Goal: Task Accomplishment & Management: Manage account settings

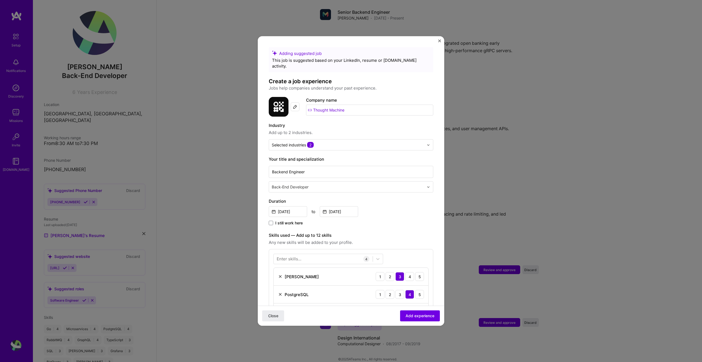
scroll to position [197, 0]
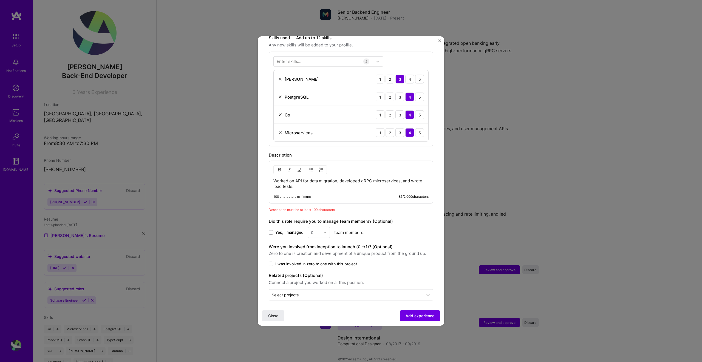
click at [323, 179] on p "Worked on API for data migration, developed gRPC microservices, and wrote load …" at bounding box center [351, 183] width 155 height 11
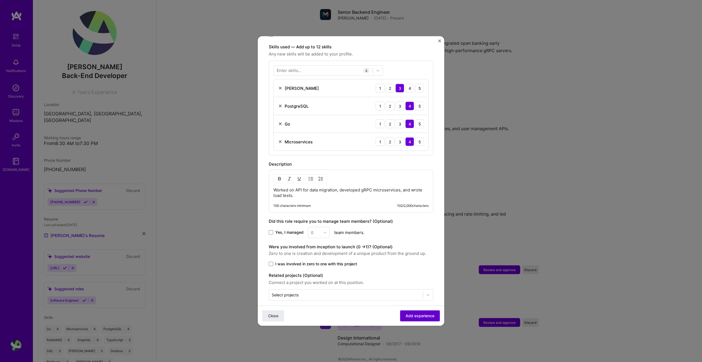
click at [417, 320] on button "Add experience" at bounding box center [420, 315] width 40 height 11
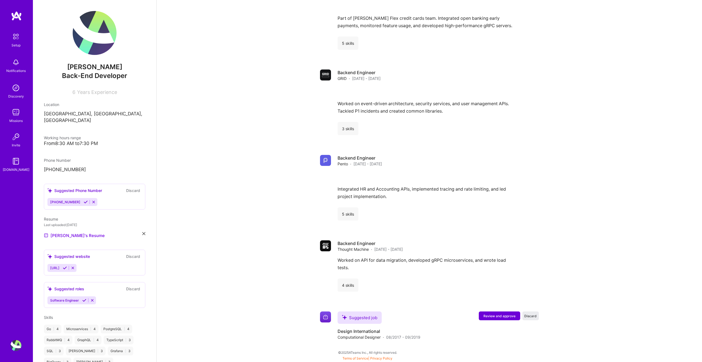
scroll to position [496, 0]
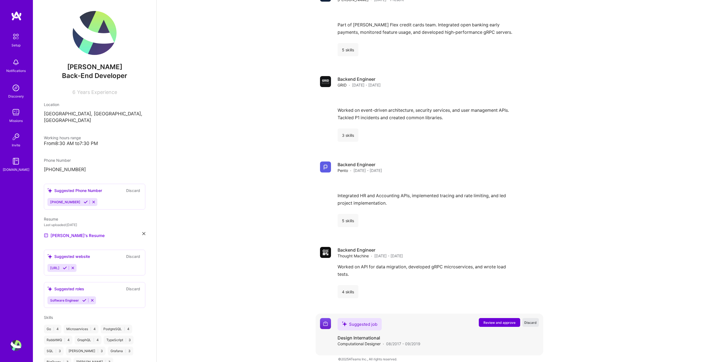
click at [529, 320] on span "Discard" at bounding box center [531, 322] width 12 height 5
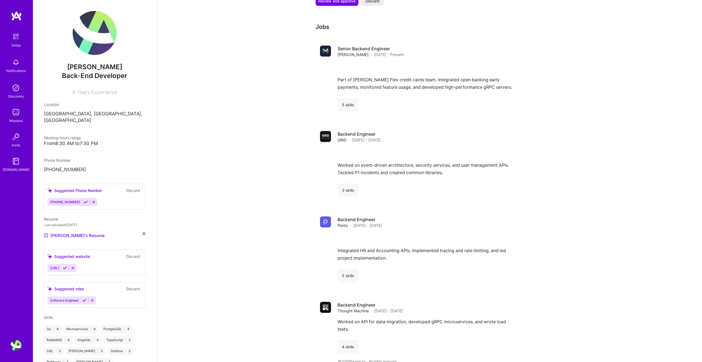
scroll to position [443, 0]
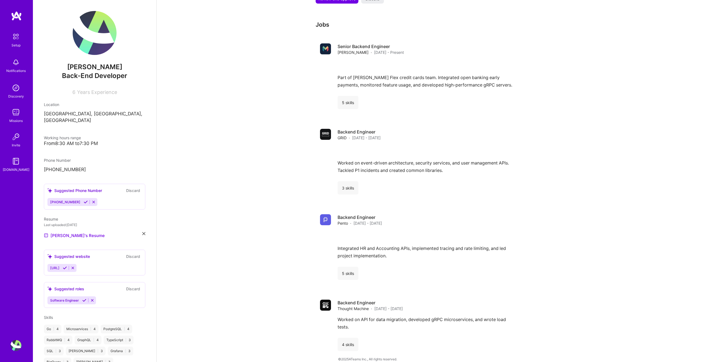
click at [111, 296] on div "Software Engineer" at bounding box center [94, 300] width 94 height 8
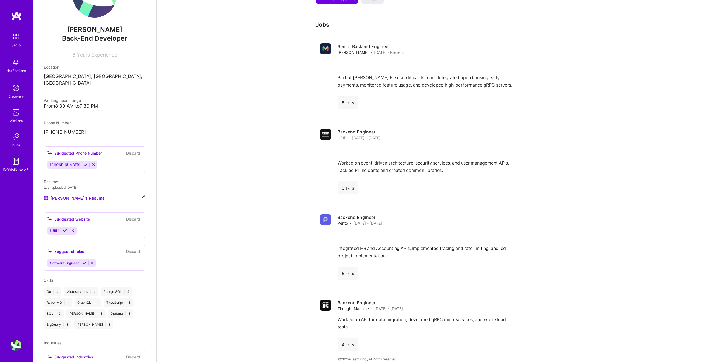
scroll to position [93, 0]
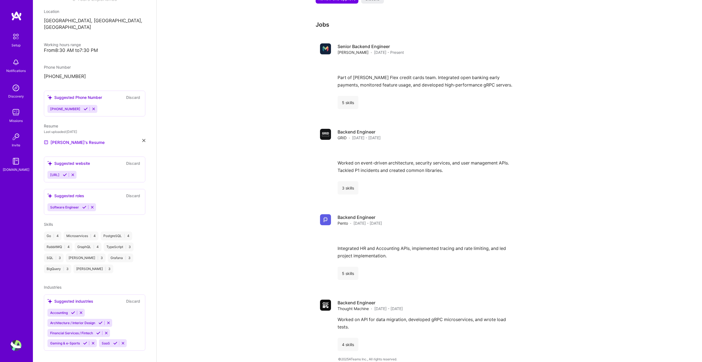
click at [73, 310] on icon at bounding box center [73, 312] width 4 height 4
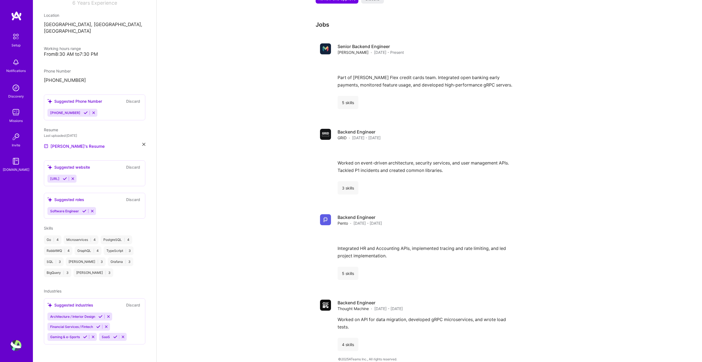
scroll to position [83, 0]
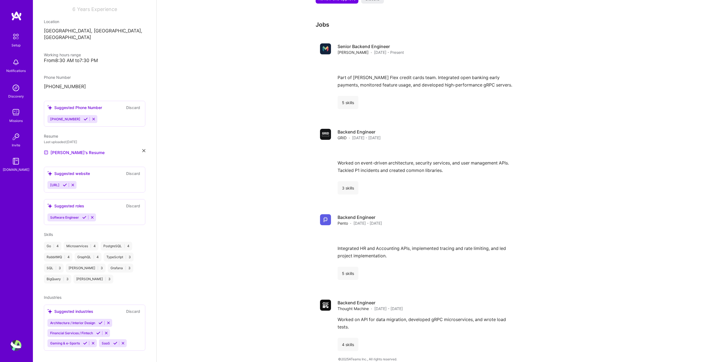
click at [107, 320] on icon at bounding box center [108, 322] width 4 height 4
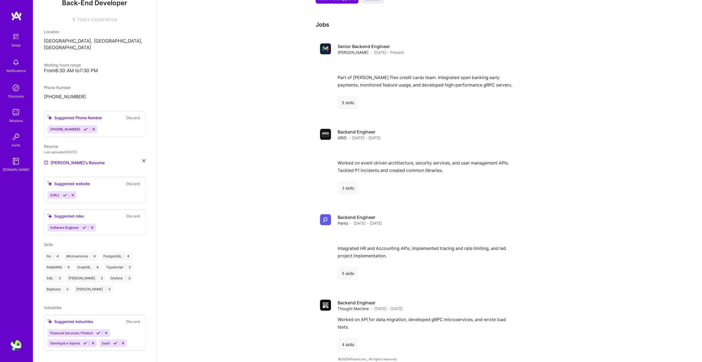
click at [98, 331] on icon at bounding box center [98, 333] width 4 height 4
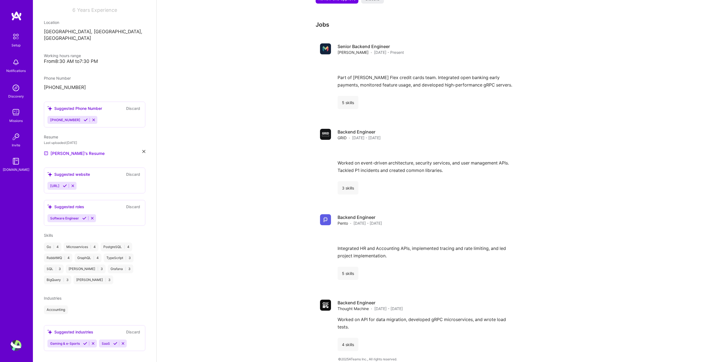
scroll to position [82, 0]
click at [83, 341] on icon at bounding box center [85, 343] width 4 height 4
click at [64, 352] on icon at bounding box center [64, 354] width 4 height 4
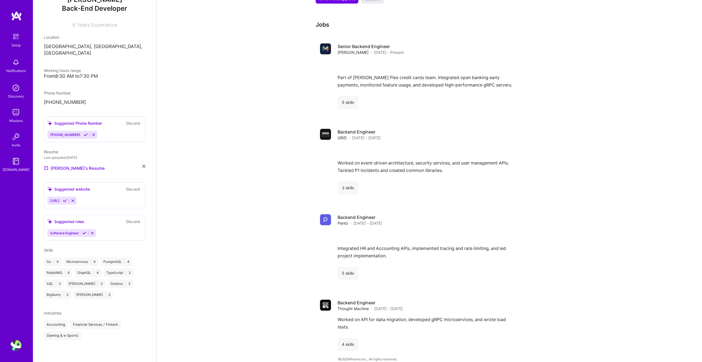
scroll to position [61, 0]
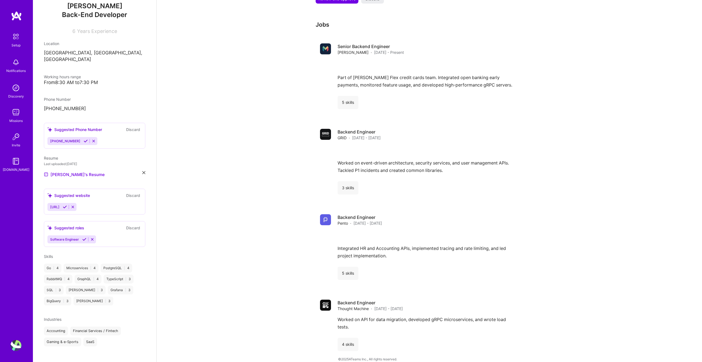
click at [77, 316] on div "Industries Accounting Financial Services / Fintech Gaming & e-Sports SaaS" at bounding box center [95, 331] width 102 height 30
click at [50, 317] on span "Industries" at bounding box center [53, 319] width 18 height 5
click at [125, 316] on div "Industries" at bounding box center [95, 319] width 102 height 6
click at [112, 316] on div "Industries" at bounding box center [95, 319] width 102 height 6
click at [104, 224] on div "Suggested roles Discard" at bounding box center [94, 227] width 94 height 6
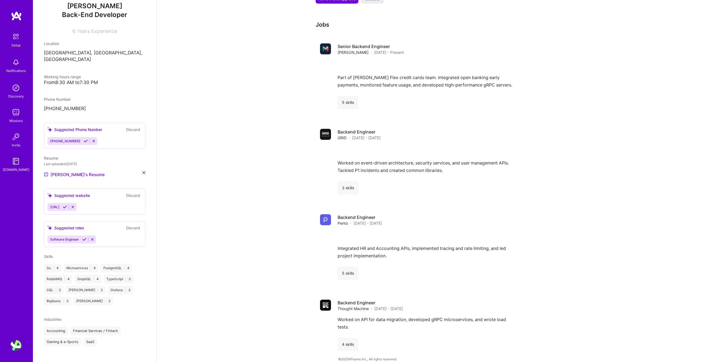
click at [106, 235] on div "Software Engineer" at bounding box center [94, 239] width 94 height 8
click at [83, 237] on icon at bounding box center [84, 239] width 4 height 4
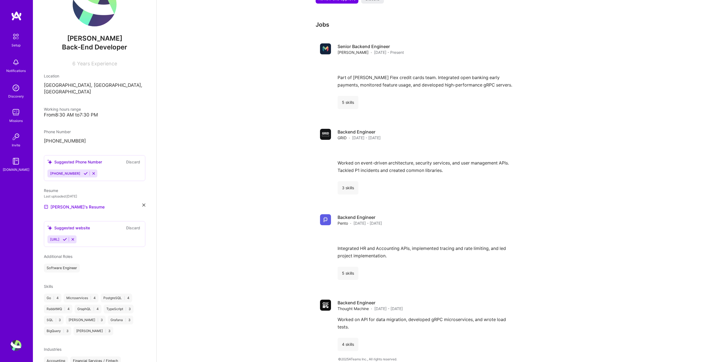
scroll to position [58, 0]
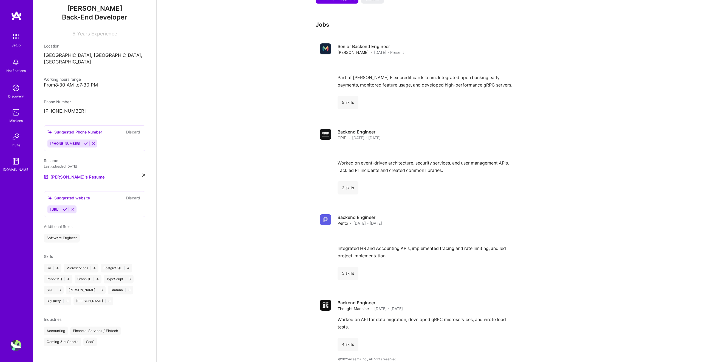
click at [75, 207] on icon at bounding box center [73, 209] width 4 height 4
click at [126, 195] on button "Discard" at bounding box center [133, 198] width 17 height 6
click at [134, 195] on button "Discard" at bounding box center [133, 198] width 17 height 6
click at [75, 207] on icon at bounding box center [73, 209] width 4 height 4
click at [84, 141] on icon at bounding box center [86, 143] width 4 height 4
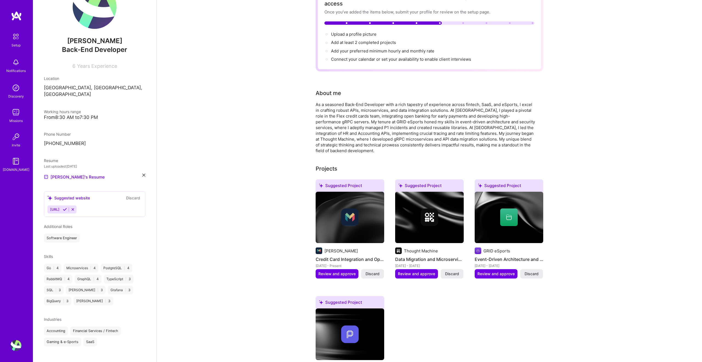
scroll to position [0, 0]
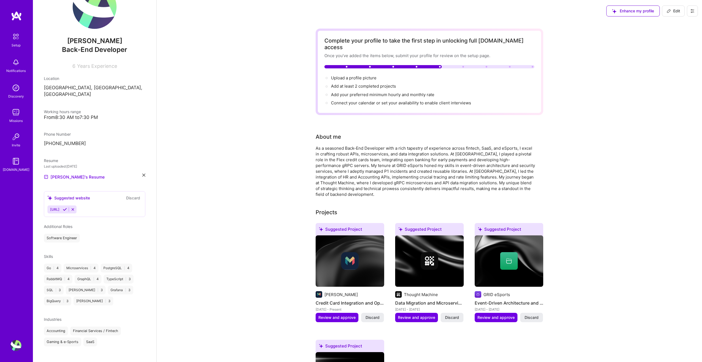
click at [674, 13] on span "Edit" at bounding box center [673, 10] width 13 height 5
select select "RO"
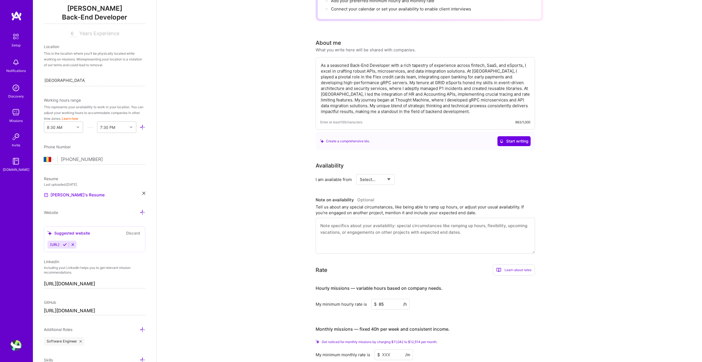
scroll to position [123, 0]
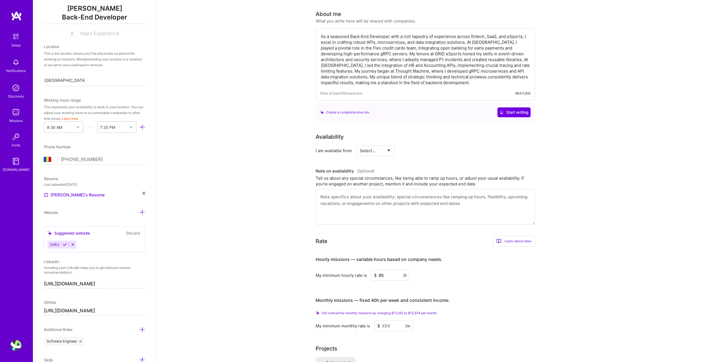
click at [369, 143] on select "Select... Right Now Future Date Not Available" at bounding box center [376, 150] width 32 height 14
select select "Right Now"
click at [360, 143] on select "Select... Right Now Future Date Not Available" at bounding box center [376, 150] width 32 height 14
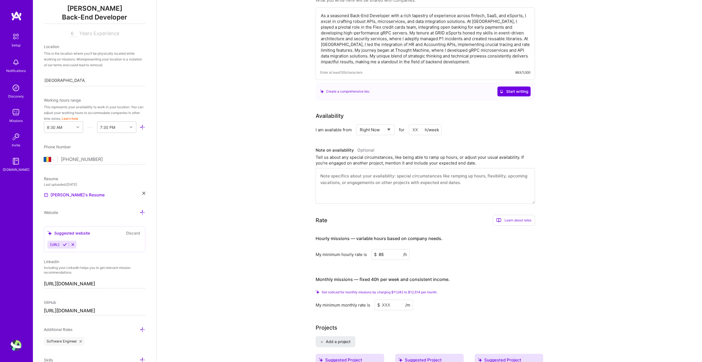
scroll to position [235, 0]
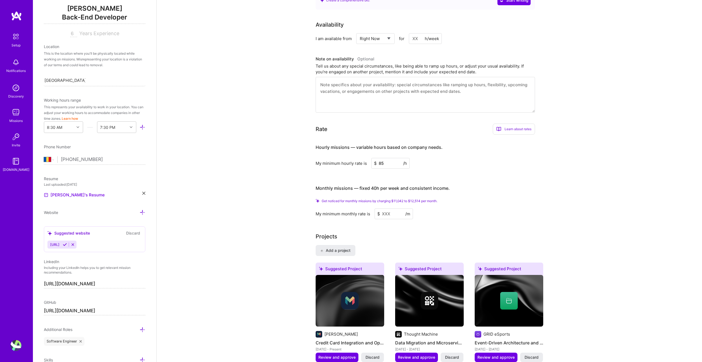
click at [392, 208] on input at bounding box center [394, 213] width 38 height 11
click at [385, 208] on input at bounding box center [394, 213] width 38 height 11
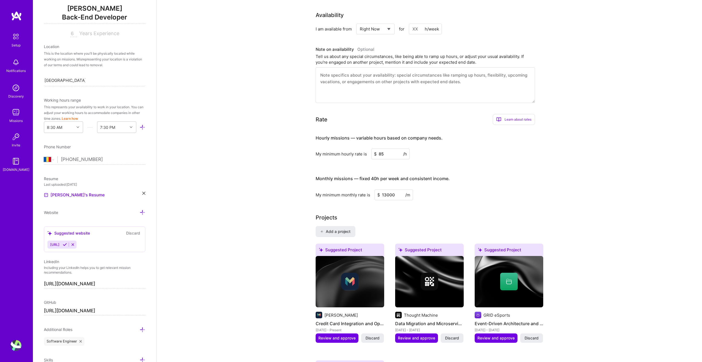
type input "13000"
click at [253, 227] on div "Complete your profile to take the first step in unlocking full [DOMAIN_NAME] ac…" at bounding box center [430, 313] width 546 height 1054
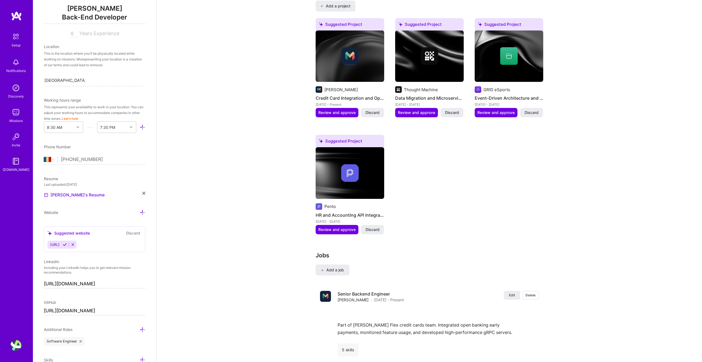
scroll to position [416, 0]
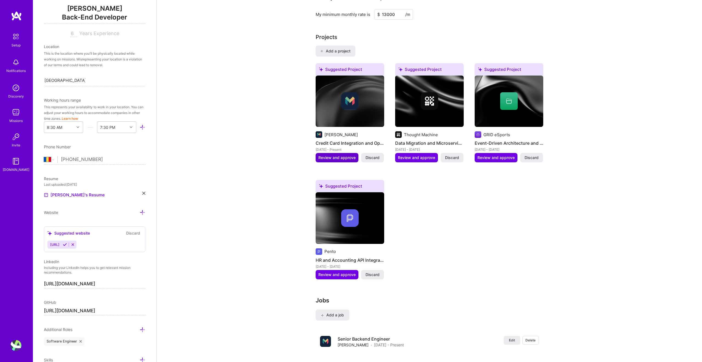
click at [336, 155] on span "Review and approve" at bounding box center [337, 157] width 37 height 5
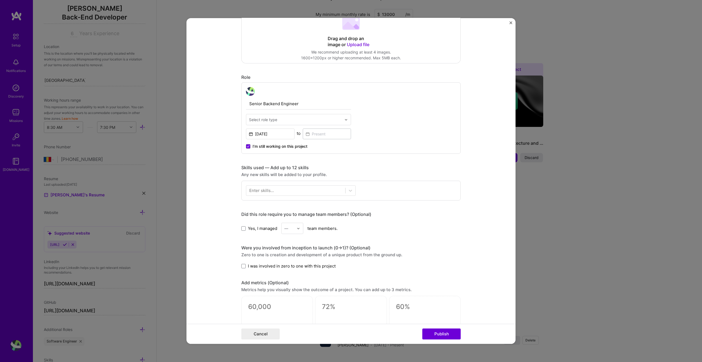
scroll to position [168, 0]
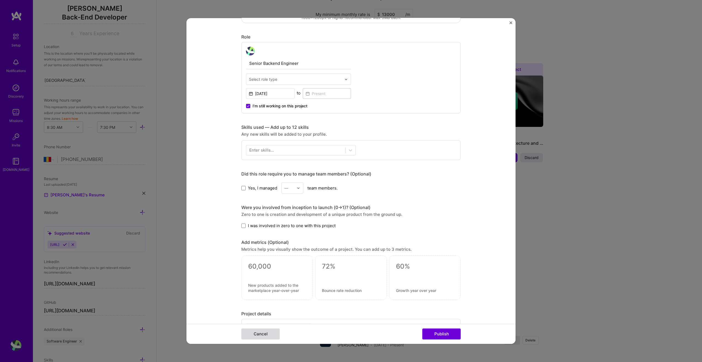
click at [272, 332] on button "Cancel" at bounding box center [260, 333] width 38 height 11
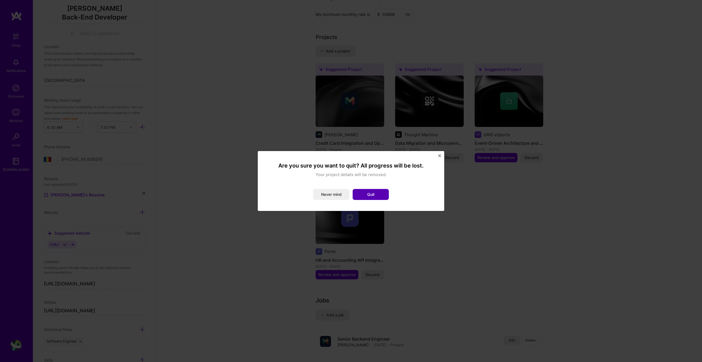
click at [377, 193] on button "Quit" at bounding box center [371, 194] width 36 height 11
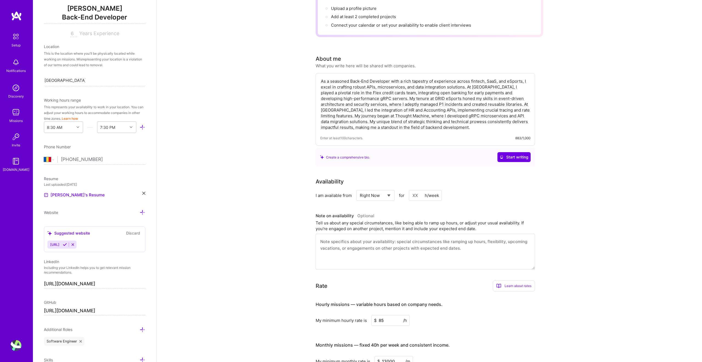
scroll to position [0, 0]
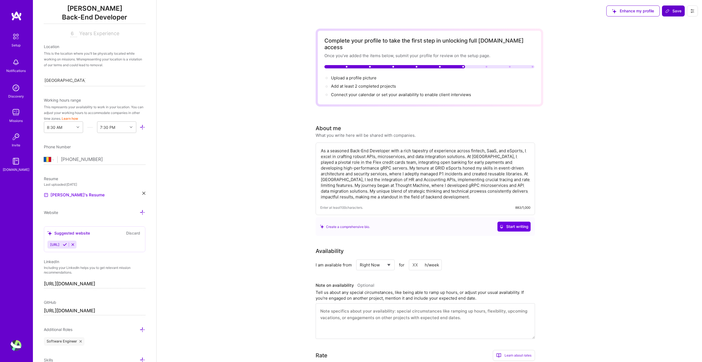
click at [675, 13] on span "Save" at bounding box center [674, 10] width 16 height 5
click at [673, 14] on button "Save" at bounding box center [673, 10] width 23 height 11
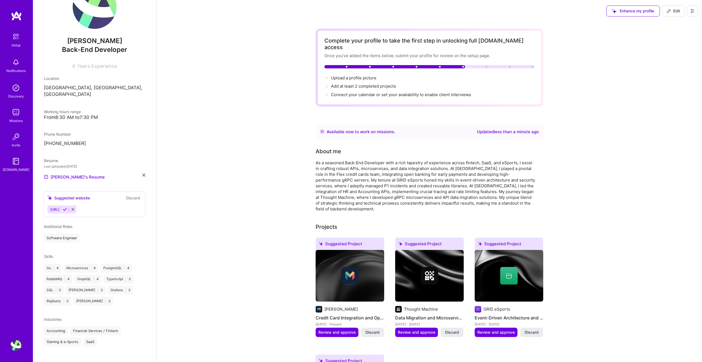
click at [368, 131] on div "Available now to work on missions . Updated less than a minute ago" at bounding box center [430, 131] width 228 height 15
click at [680, 11] on span "Edit" at bounding box center [673, 10] width 13 height 5
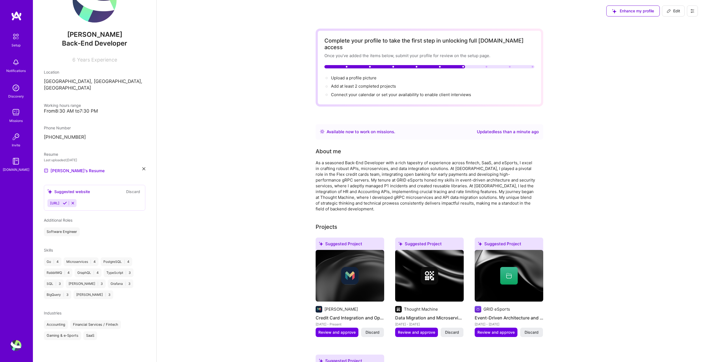
select select "RO"
select select "Right Now"
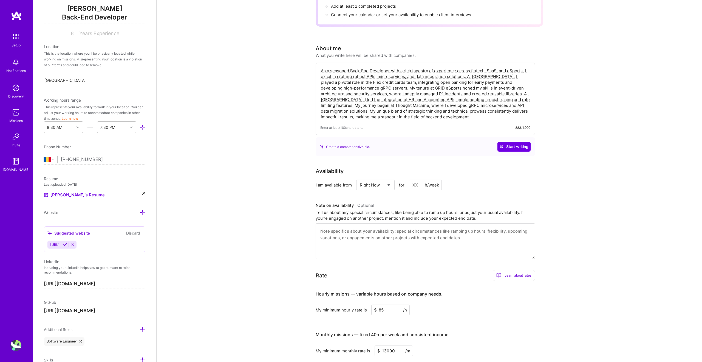
scroll to position [0, 0]
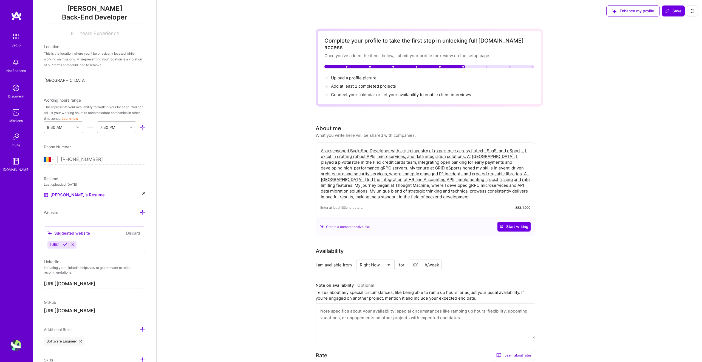
click at [691, 15] on button at bounding box center [692, 10] width 11 height 11
click at [671, 11] on span "Save" at bounding box center [674, 10] width 16 height 5
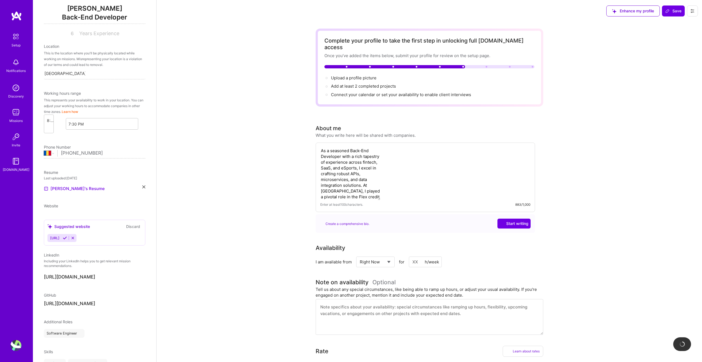
scroll to position [26, 0]
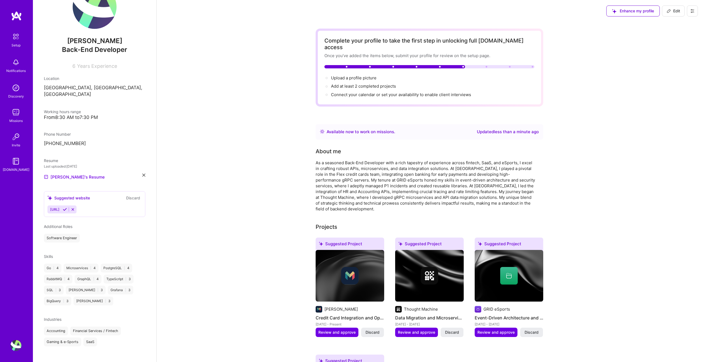
click at [17, 98] on div "Discovery" at bounding box center [16, 96] width 16 height 6
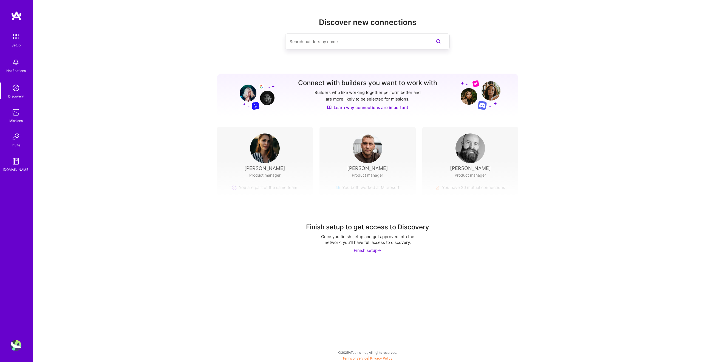
click at [14, 118] on div "Missions" at bounding box center [15, 121] width 13 height 6
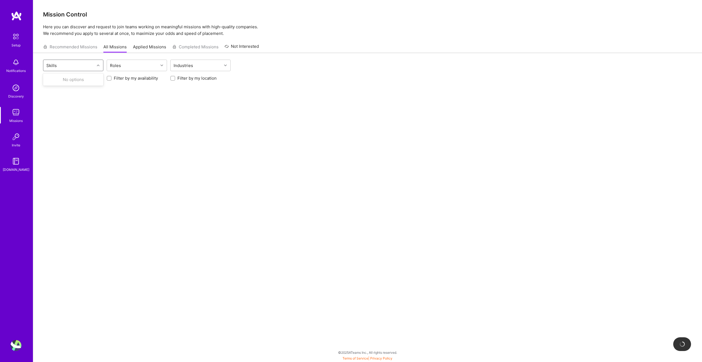
click at [91, 66] on div "Skills" at bounding box center [68, 65] width 51 height 11
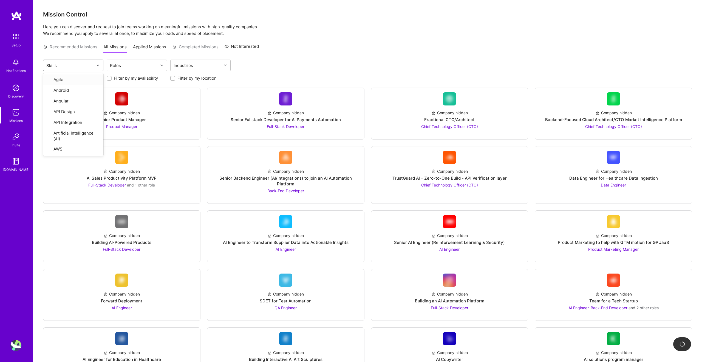
click at [91, 66] on div "Skills" at bounding box center [68, 65] width 51 height 11
type input "go"
click at [64, 77] on div "Go" at bounding box center [73, 80] width 54 height 6
checkbox input "true"
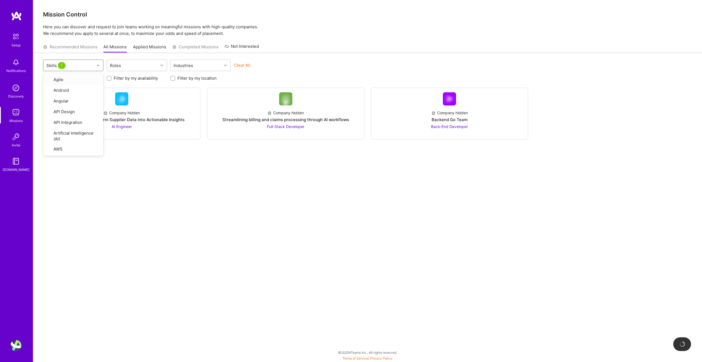
click at [297, 31] on p "Here you can discover and request to join teams working on meaningful missions …" at bounding box center [367, 30] width 649 height 13
click at [433, 115] on span at bounding box center [434, 113] width 4 height 5
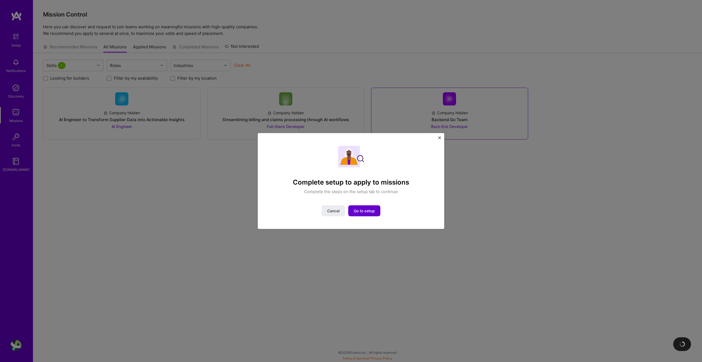
click at [357, 210] on span "Go to setup" at bounding box center [364, 210] width 21 height 5
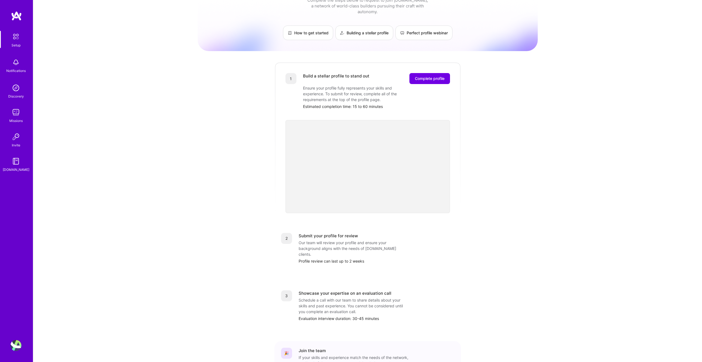
scroll to position [55, 0]
